Goal: Browse casually: Explore the website without a specific task or goal

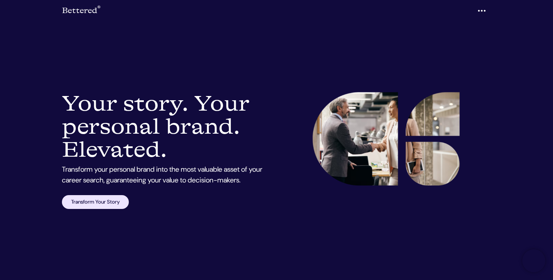
click at [479, 12] on icon "button" at bounding box center [481, 11] width 9 height 12
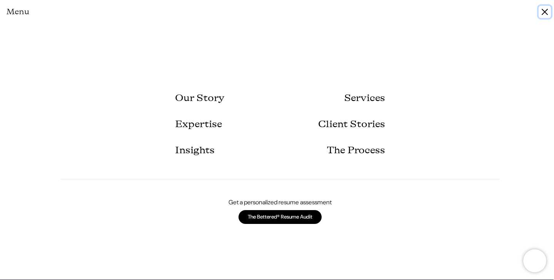
click at [543, 12] on button "Close" at bounding box center [544, 12] width 12 height 12
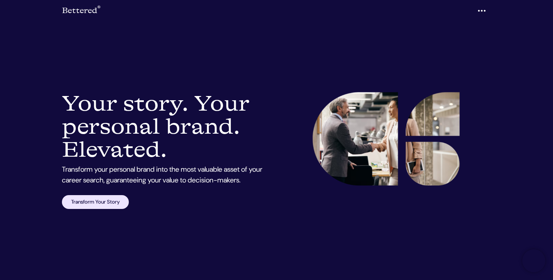
click at [123, 202] on link "Transform Your Story" at bounding box center [95, 202] width 67 height 14
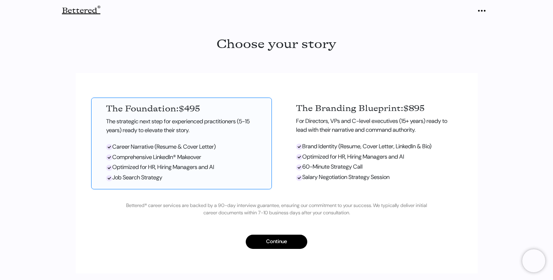
click at [93, 10] on link "Bettered ®" at bounding box center [81, 10] width 38 height 15
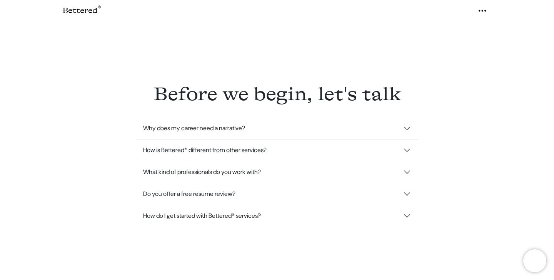
scroll to position [1682, 0]
